Goal: Information Seeking & Learning: Learn about a topic

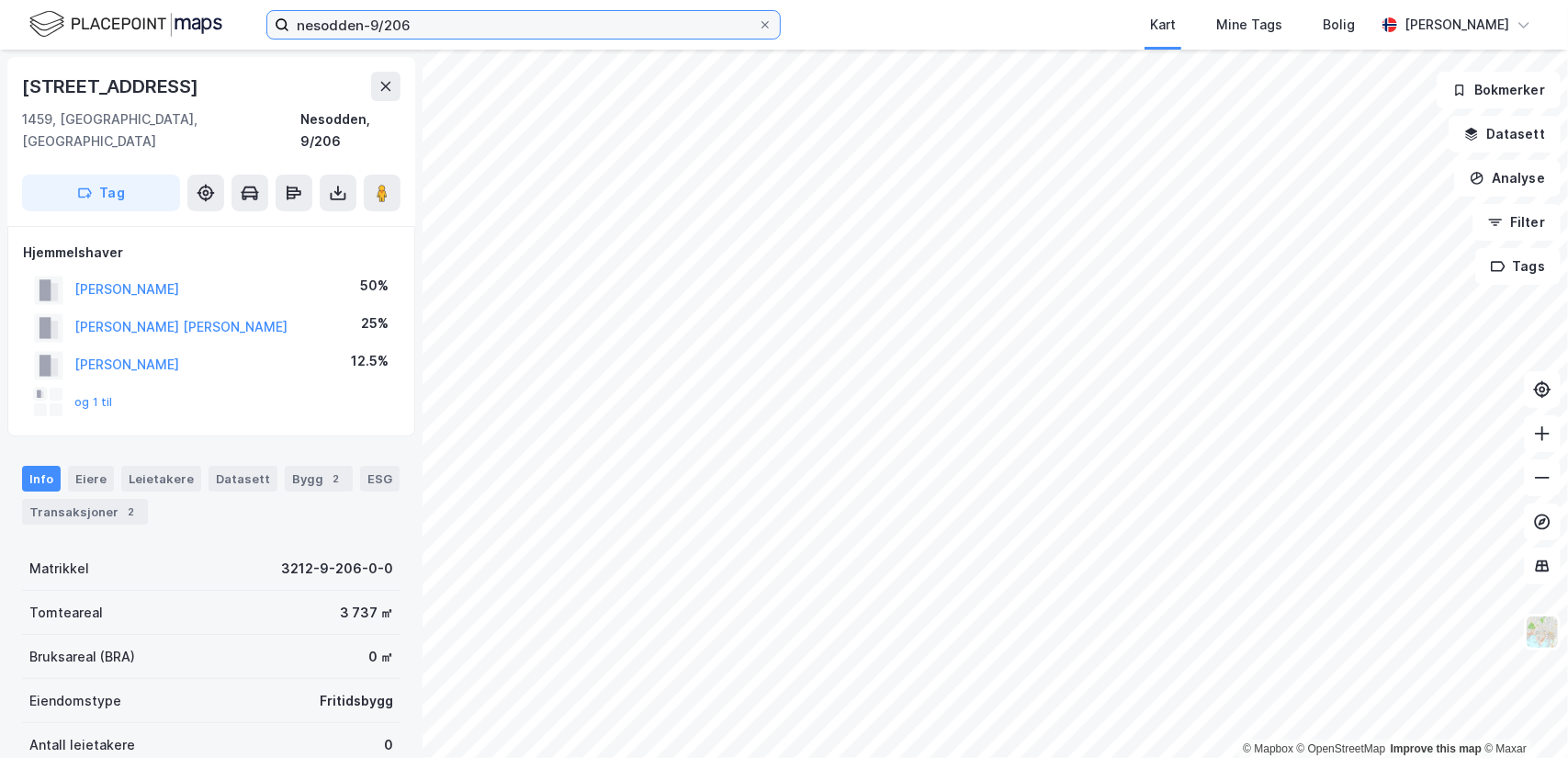
click at [482, 19] on input "nesodden-9/206" at bounding box center [524, 25] width 469 height 28
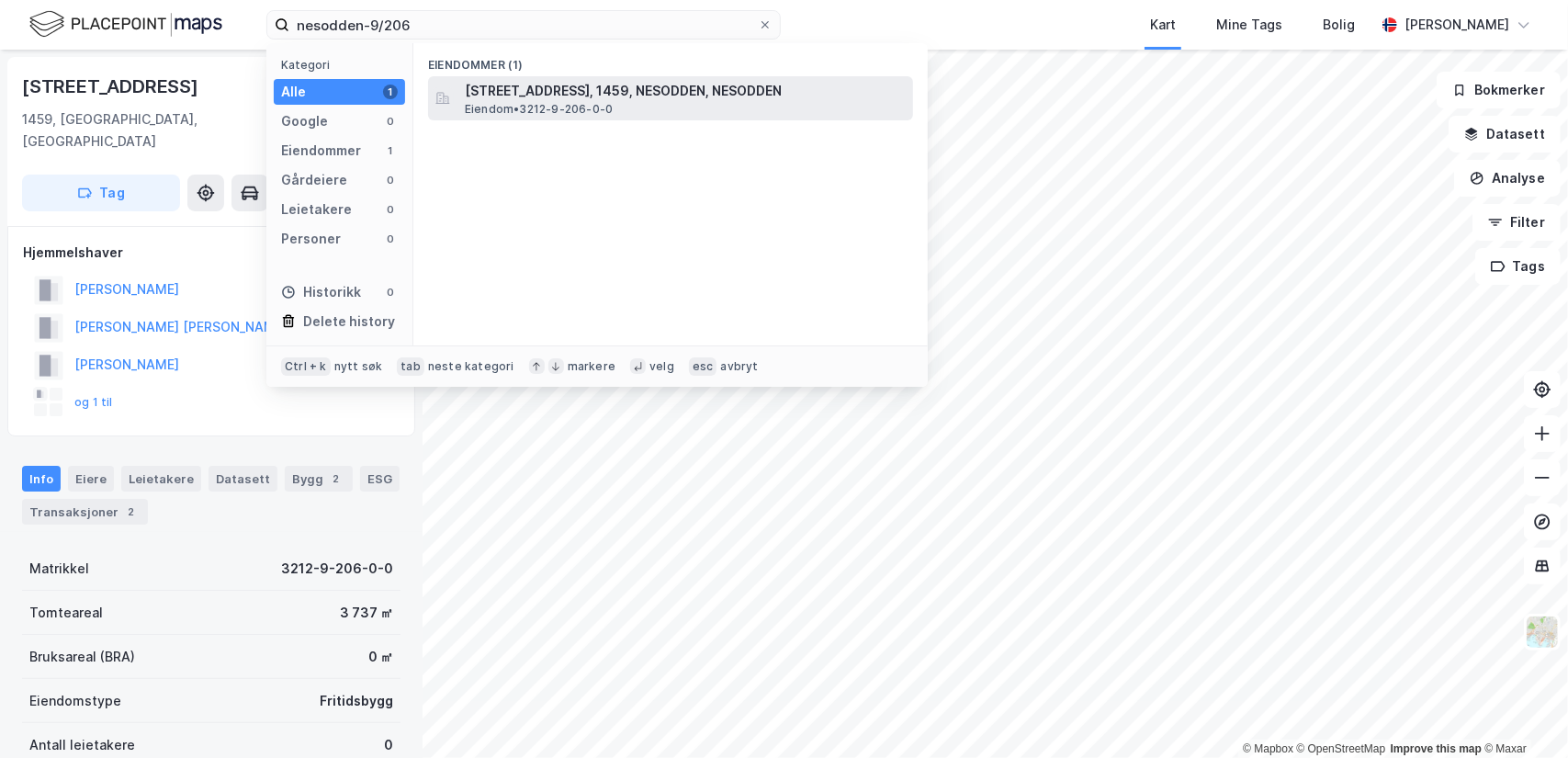
click at [494, 100] on span "[STREET_ADDRESS], 1459, NESODDEN, NESODDEN" at bounding box center [685, 91] width 441 height 22
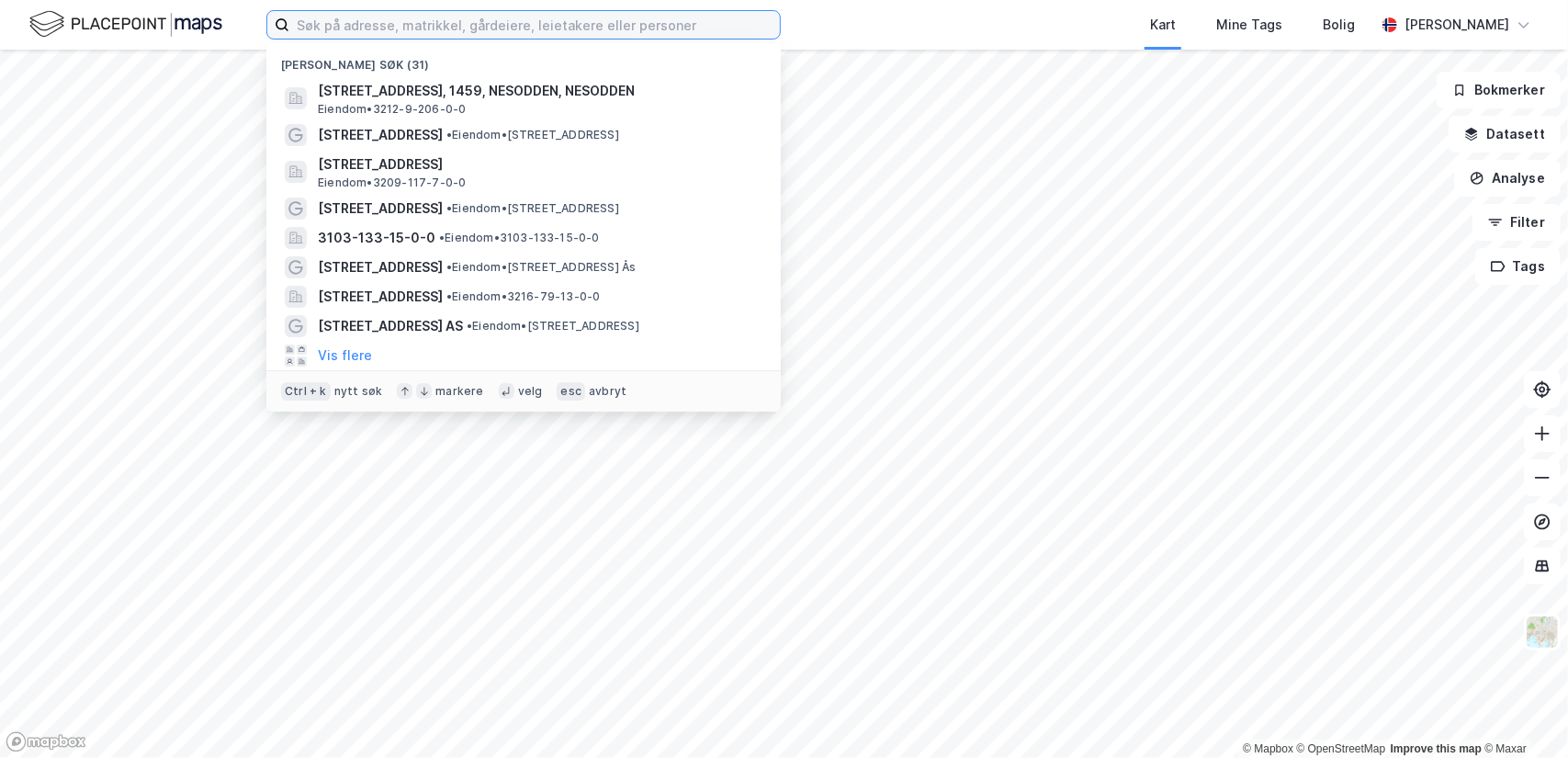
click at [482, 23] on input at bounding box center [535, 25] width 491 height 28
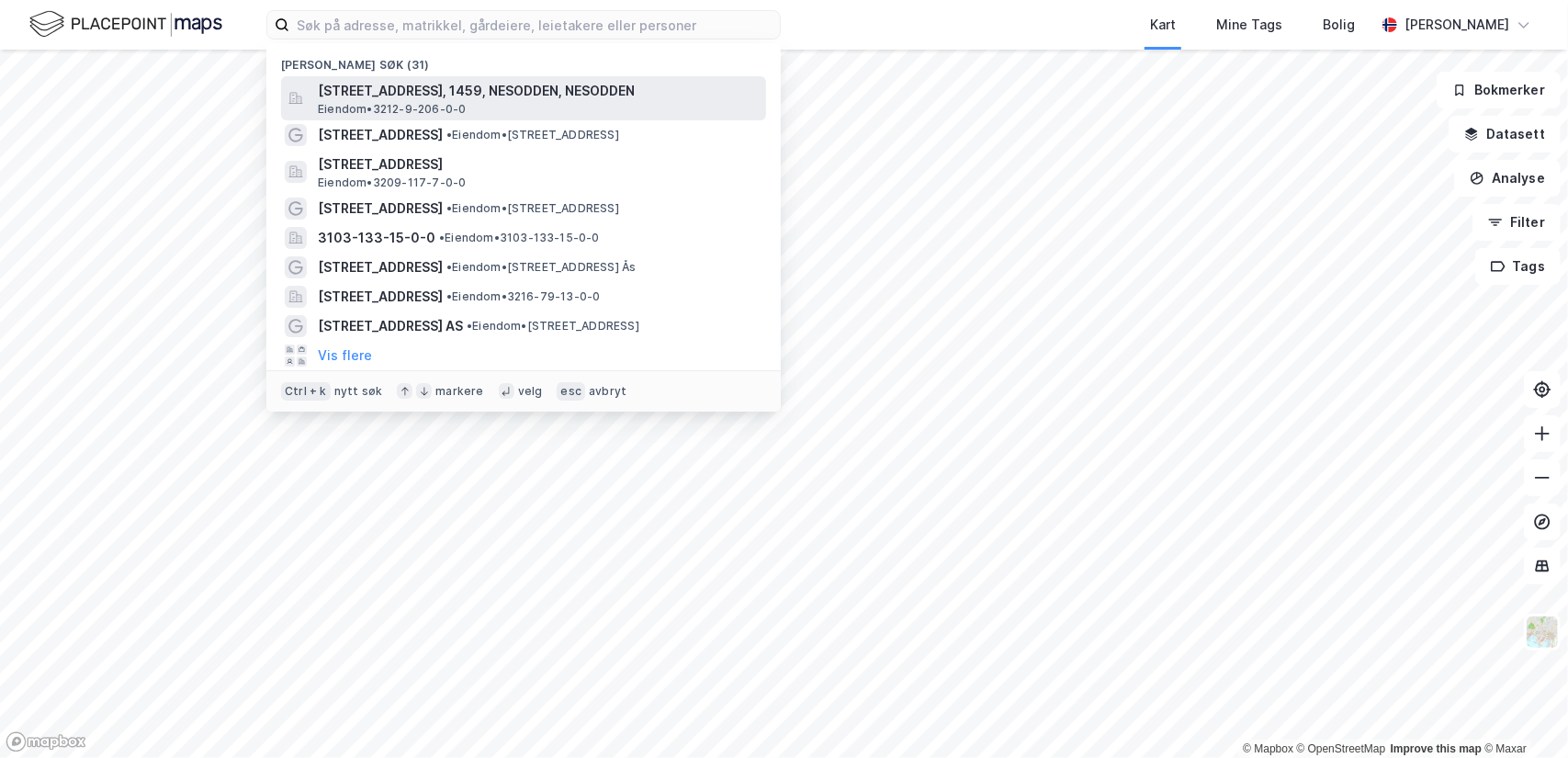
click at [471, 80] on span "[STREET_ADDRESS], 1459, NESODDEN, NESODDEN" at bounding box center [539, 91] width 441 height 22
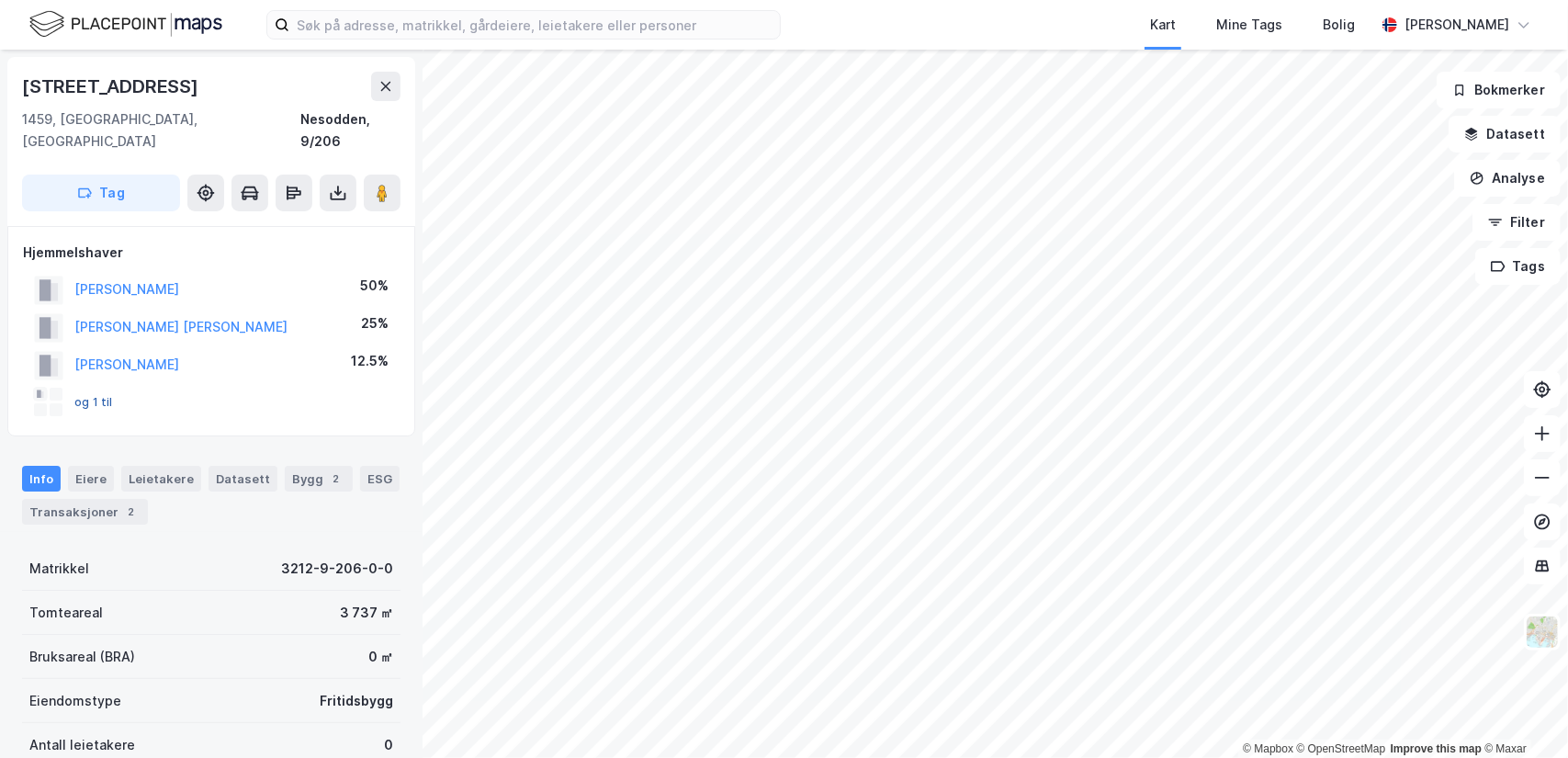
click at [0, 0] on button "og 1 til" at bounding box center [0, 0] width 0 height 0
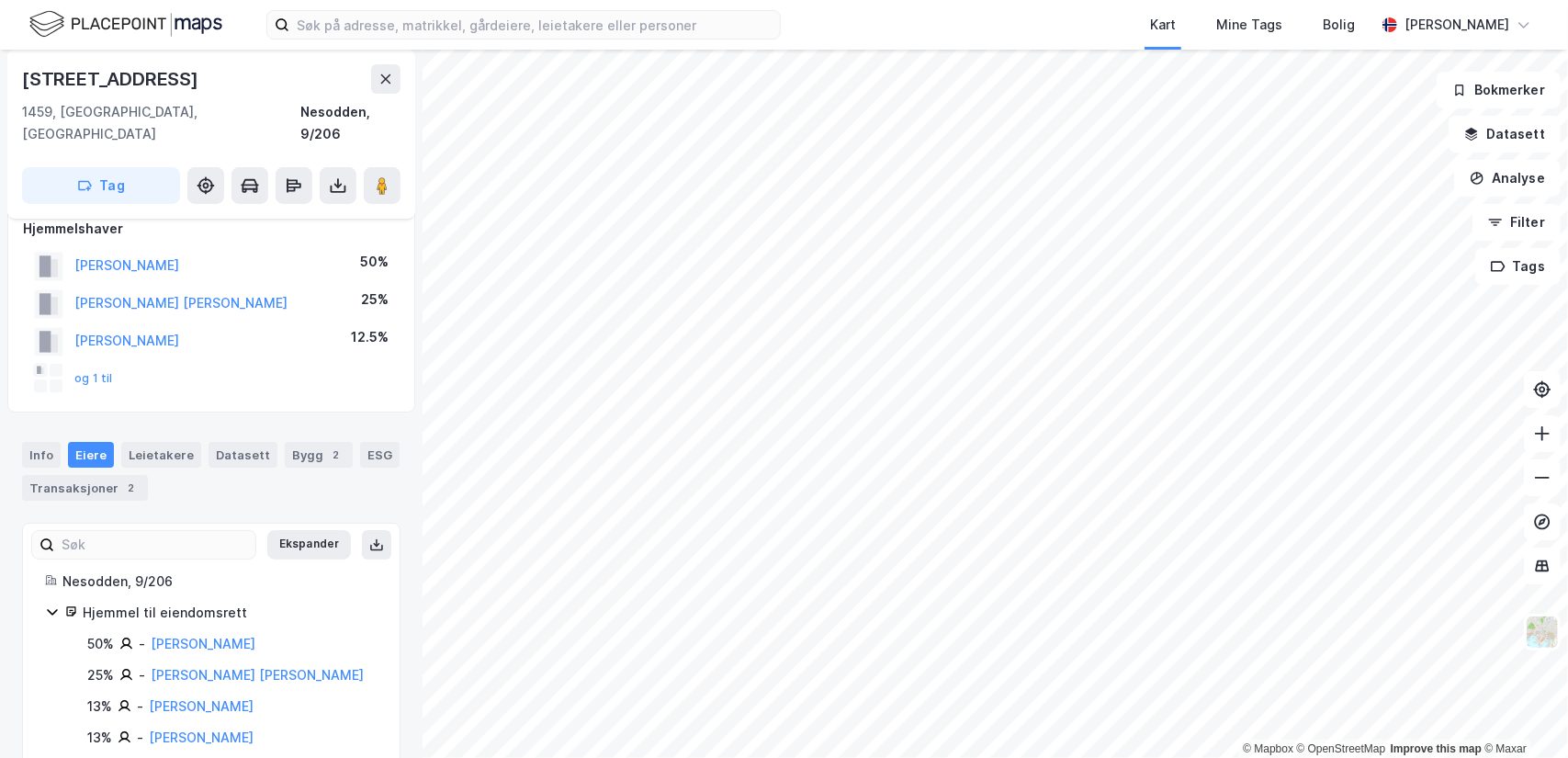
scroll to position [36, 0]
